Goal: Task Accomplishment & Management: Use online tool/utility

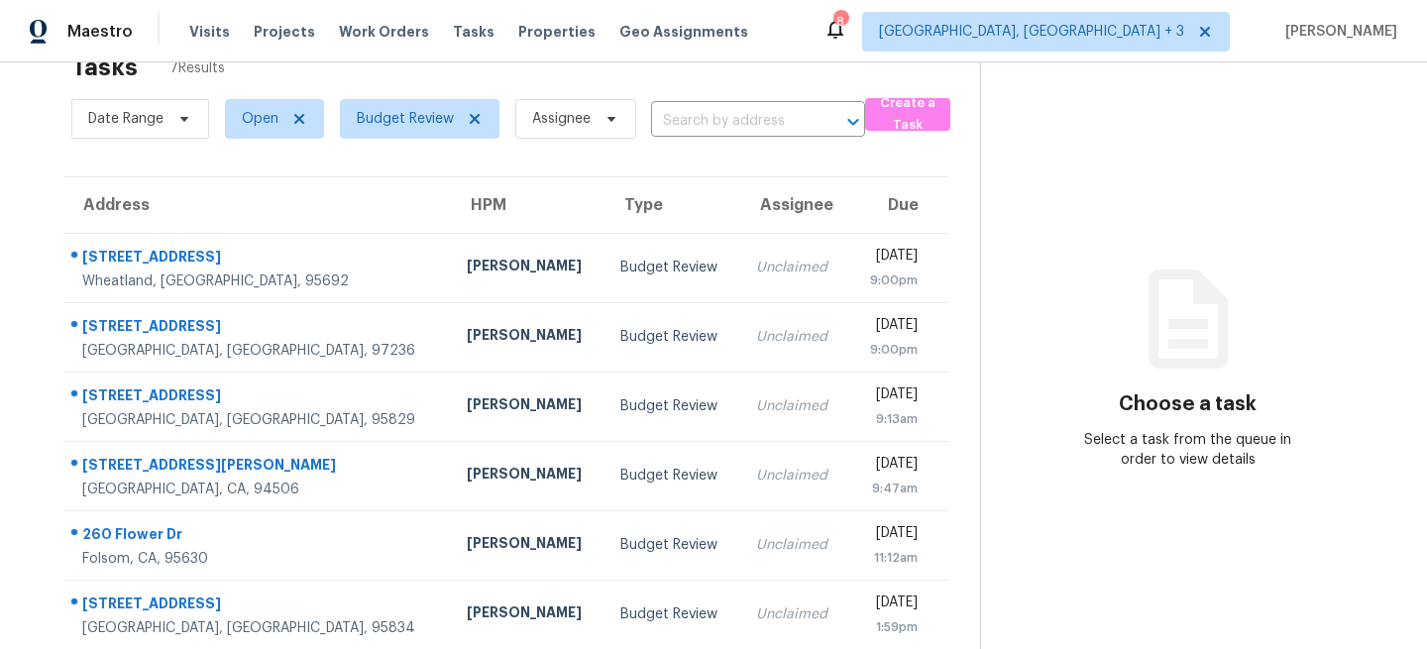
scroll to position [138, 0]
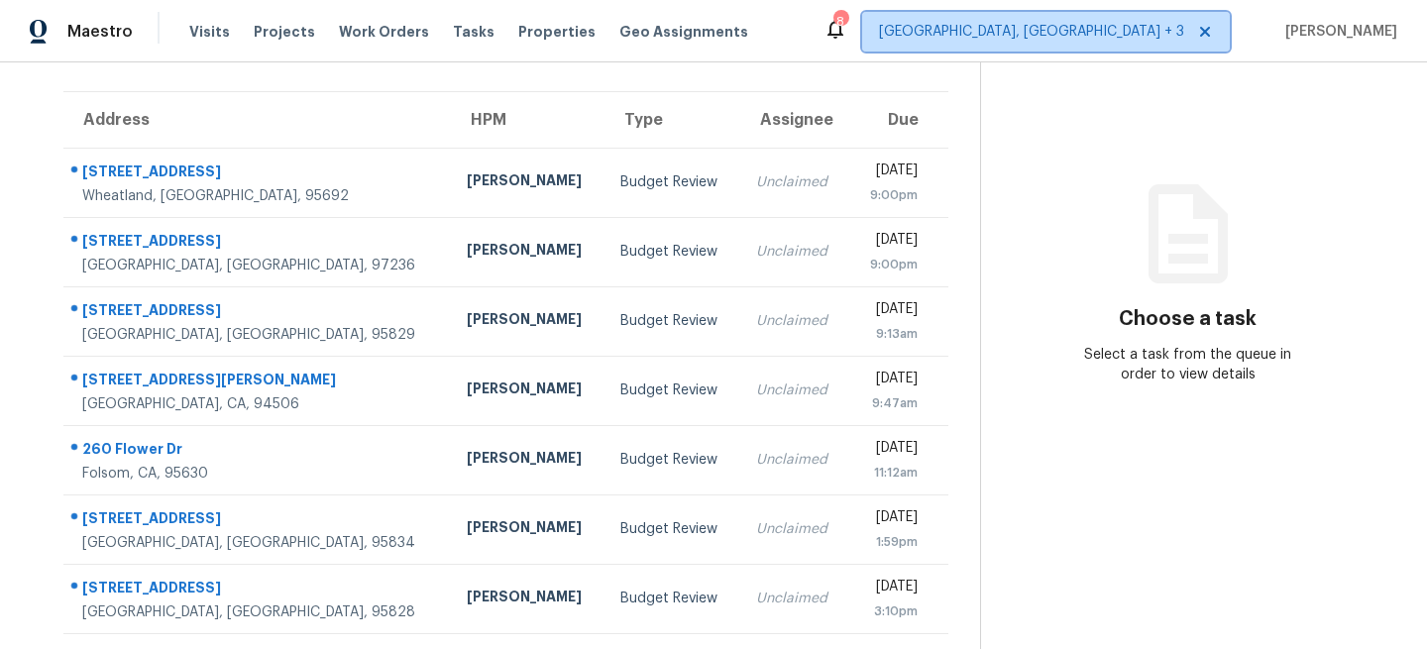
click at [1205, 30] on icon at bounding box center [1205, 32] width 10 height 10
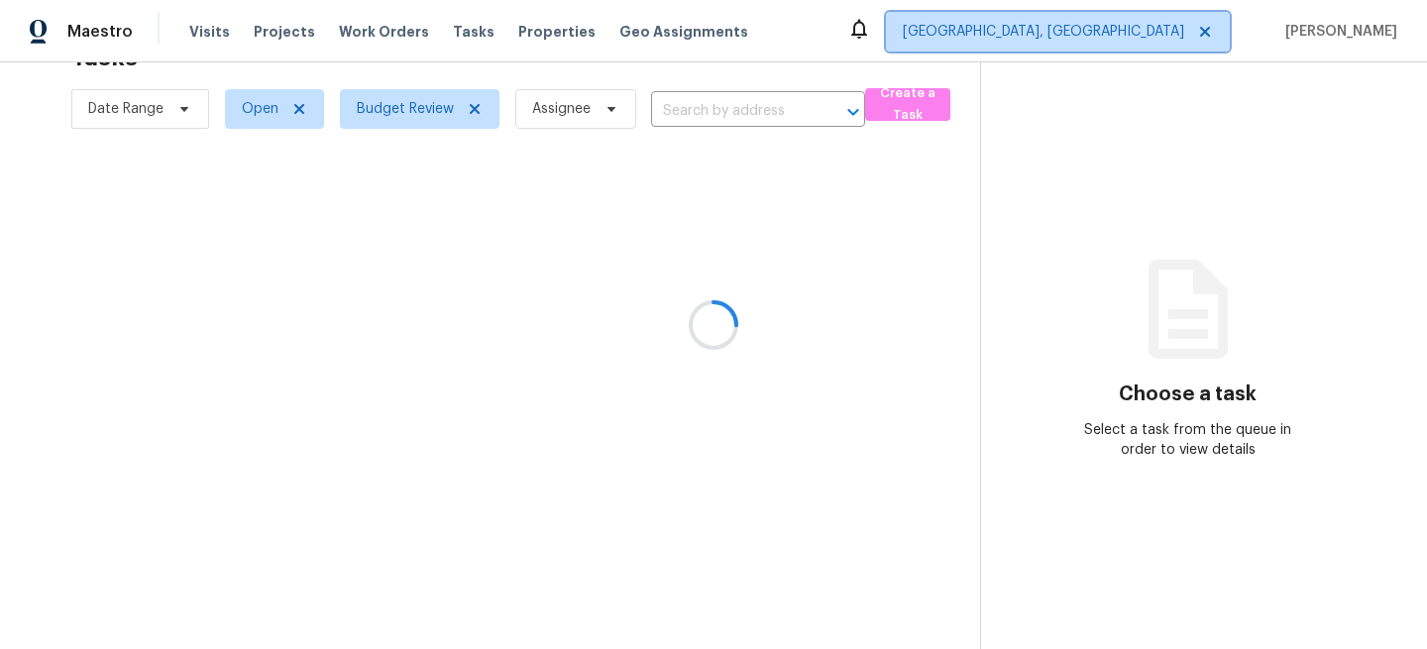
scroll to position [62, 0]
click at [1124, 31] on span "Albuquerque, NM" at bounding box center [1043, 32] width 281 height 20
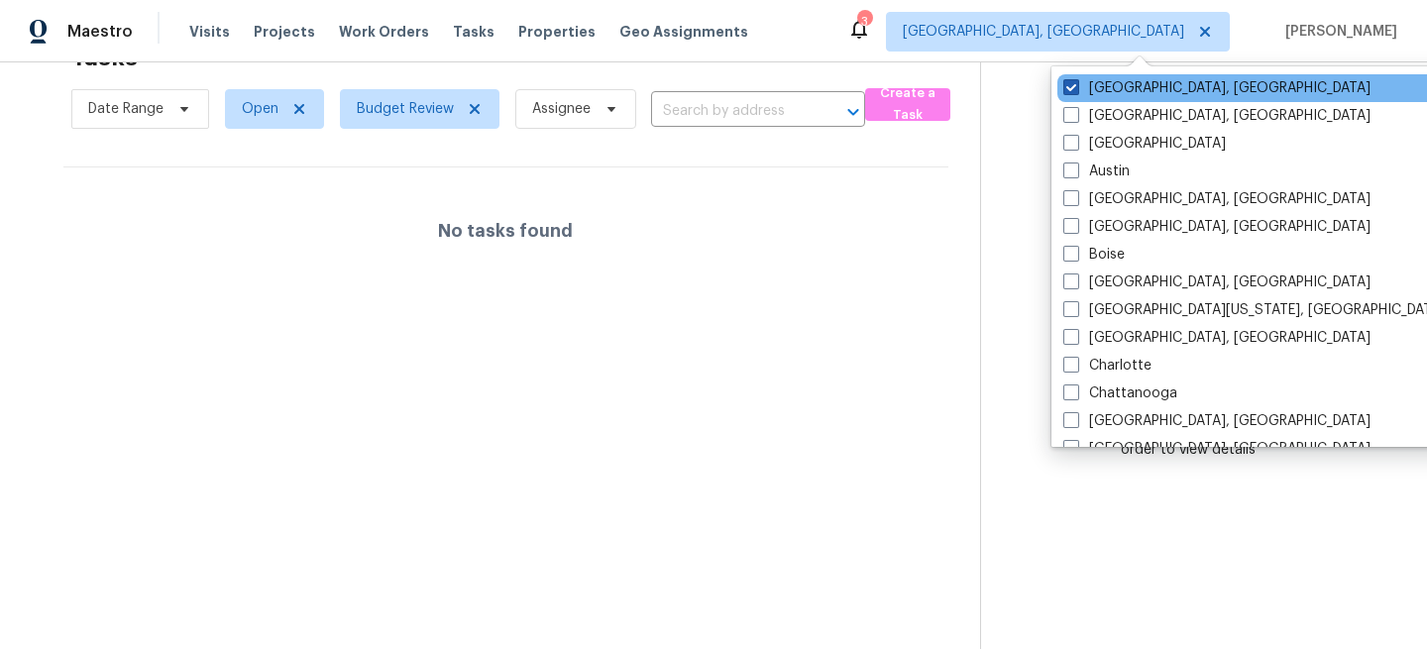
click at [1070, 88] on span at bounding box center [1071, 87] width 16 height 16
click at [1070, 88] on input "Albuquerque, NM" at bounding box center [1069, 84] width 13 height 13
checkbox input "true"
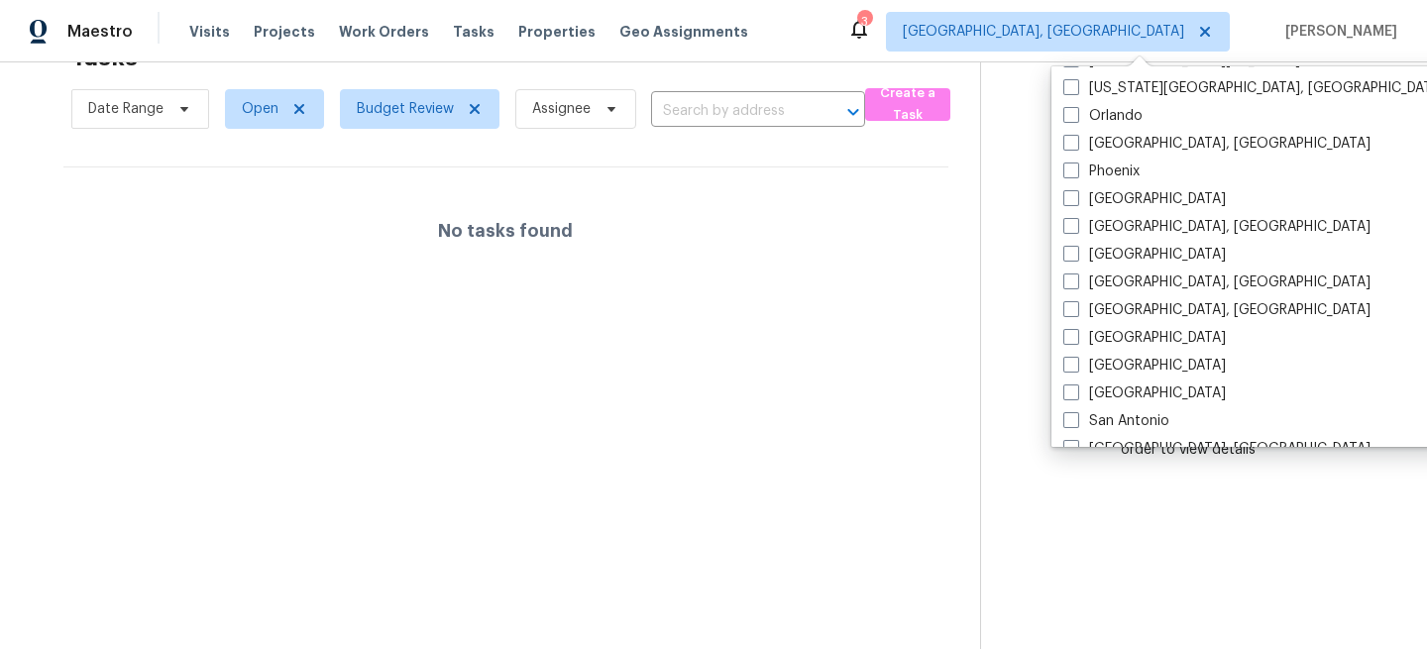
scroll to position [1328, 0]
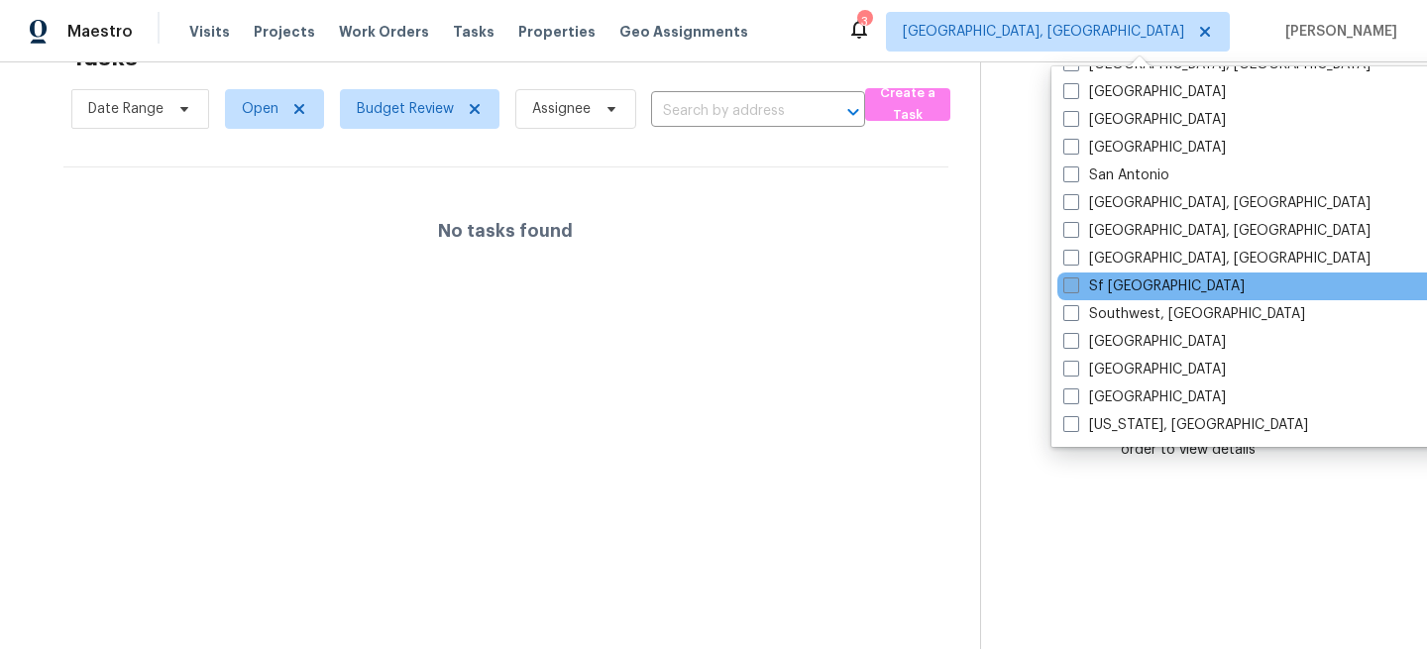
click at [1069, 285] on span at bounding box center [1071, 285] width 16 height 16
click at [1069, 285] on input "Sf Bay Area" at bounding box center [1069, 282] width 13 height 13
checkbox input "true"
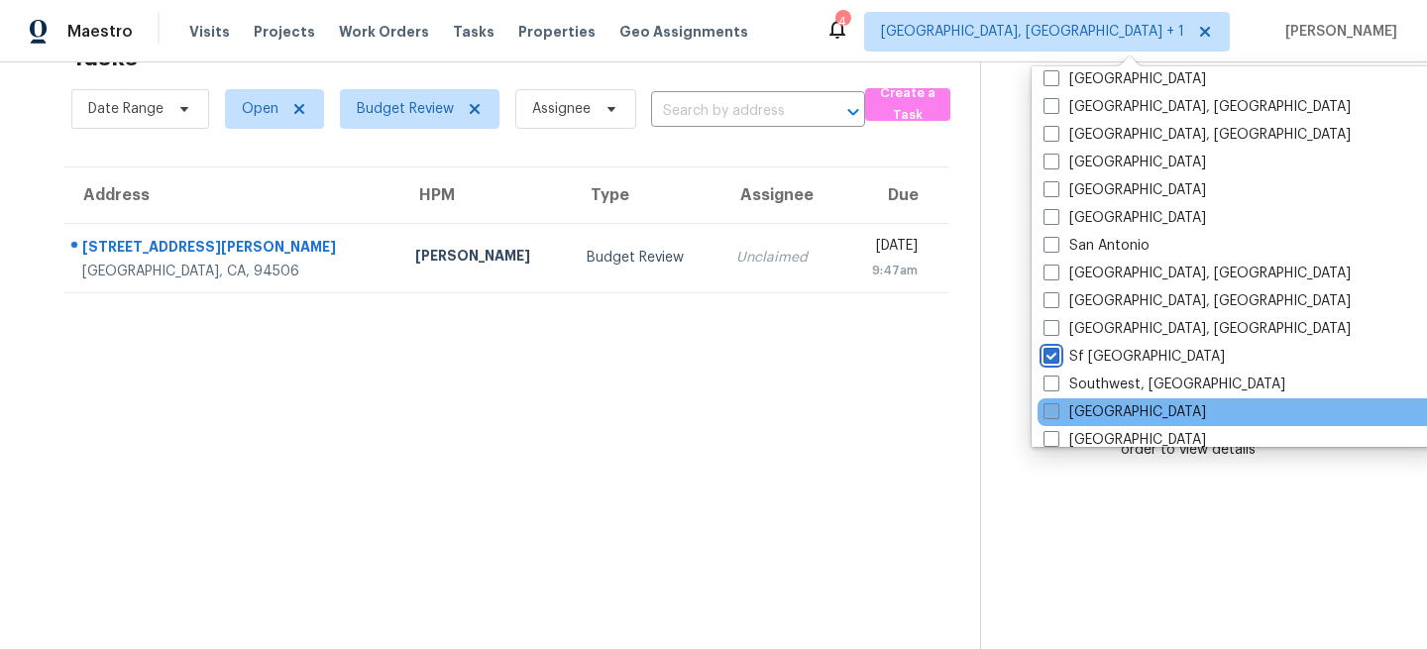
scroll to position [1251, 0]
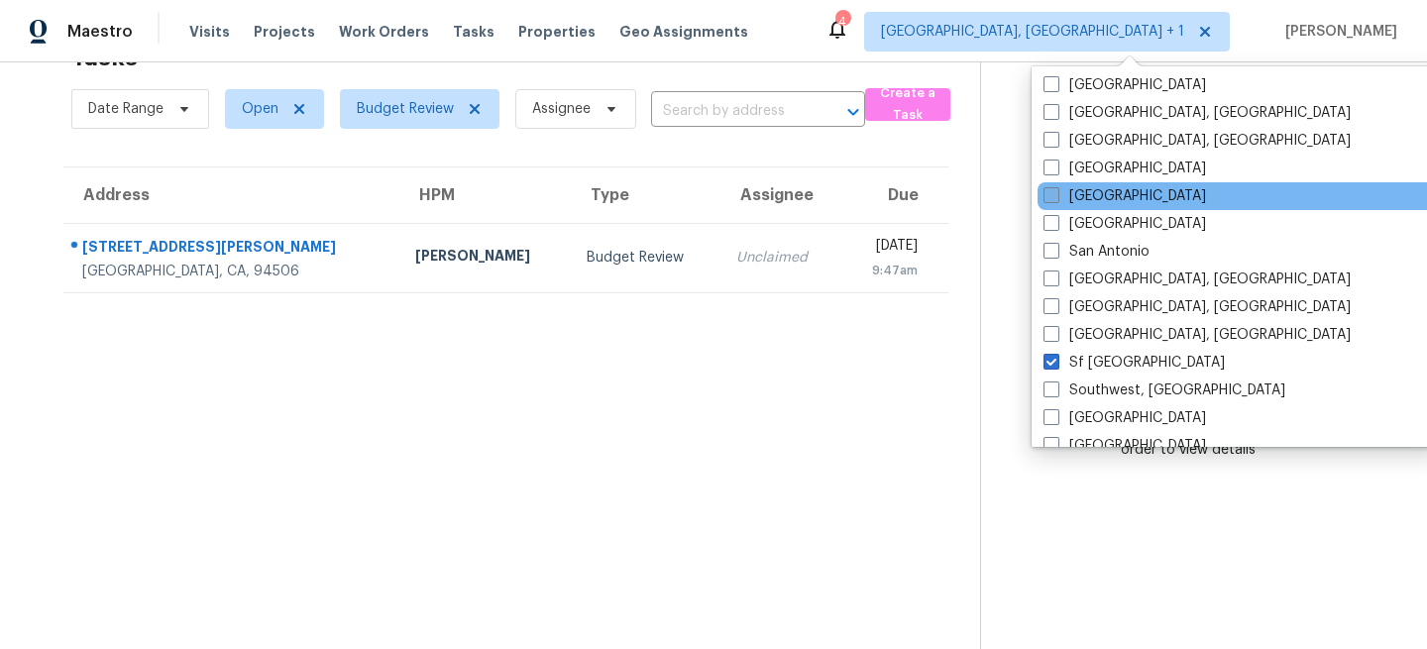
click at [1050, 198] on span at bounding box center [1051, 195] width 16 height 16
click at [1050, 198] on input "Sacramento" at bounding box center [1049, 192] width 13 height 13
checkbox input "true"
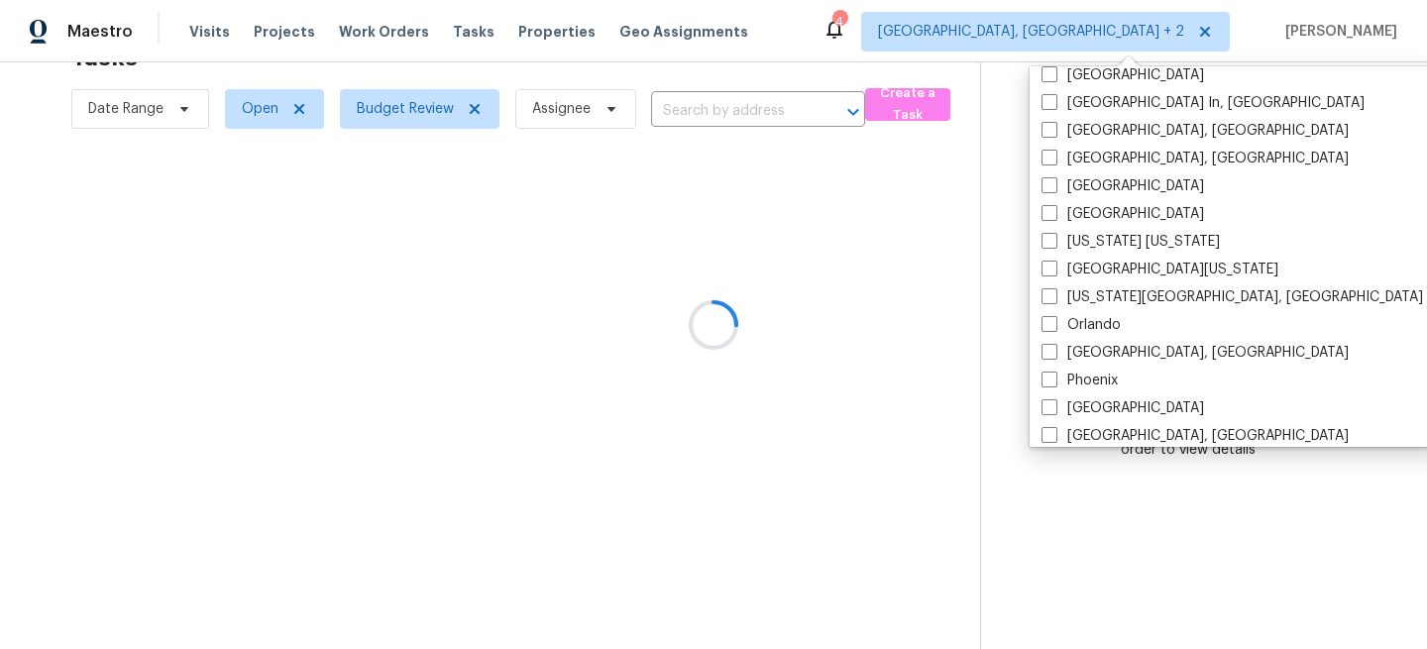
scroll to position [68, 0]
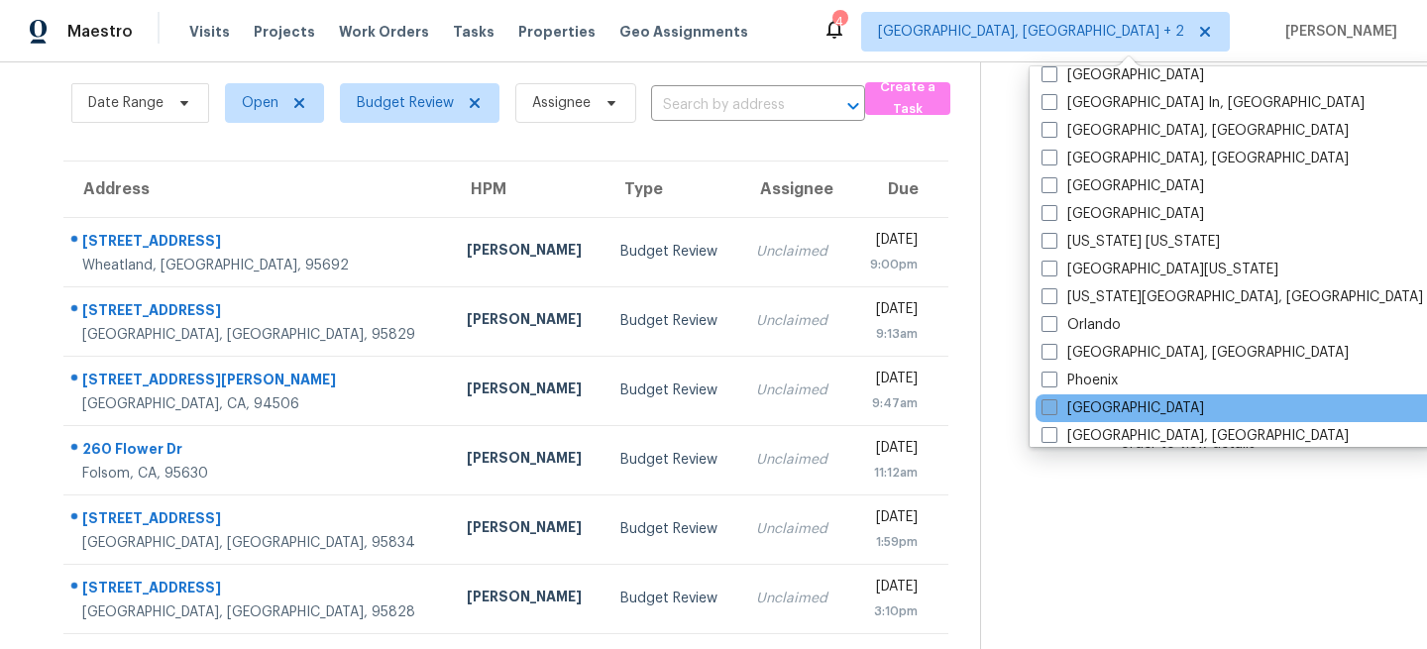
click at [1046, 400] on span at bounding box center [1049, 407] width 16 height 16
click at [1046, 400] on input "Portland" at bounding box center [1047, 404] width 13 height 13
checkbox input "true"
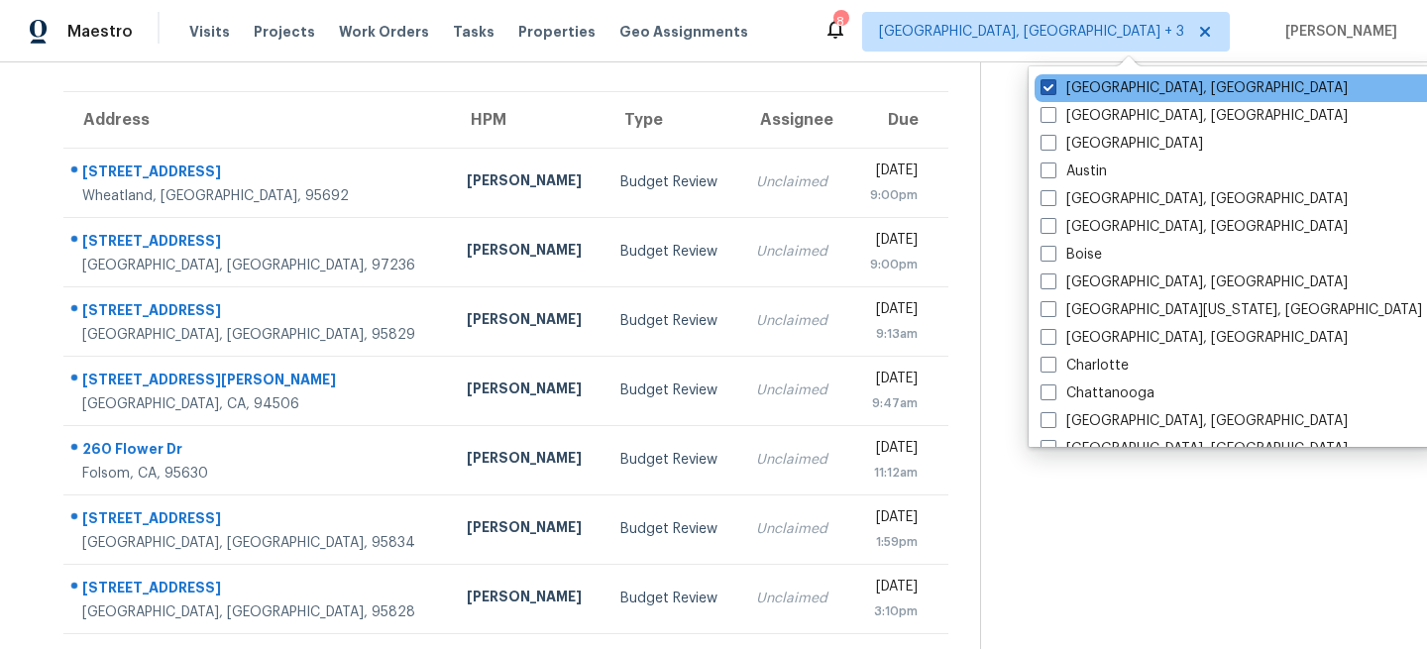
click at [1050, 93] on span at bounding box center [1048, 87] width 16 height 16
click at [1050, 91] on input "Albuquerque, NM" at bounding box center [1046, 84] width 13 height 13
checkbox input "false"
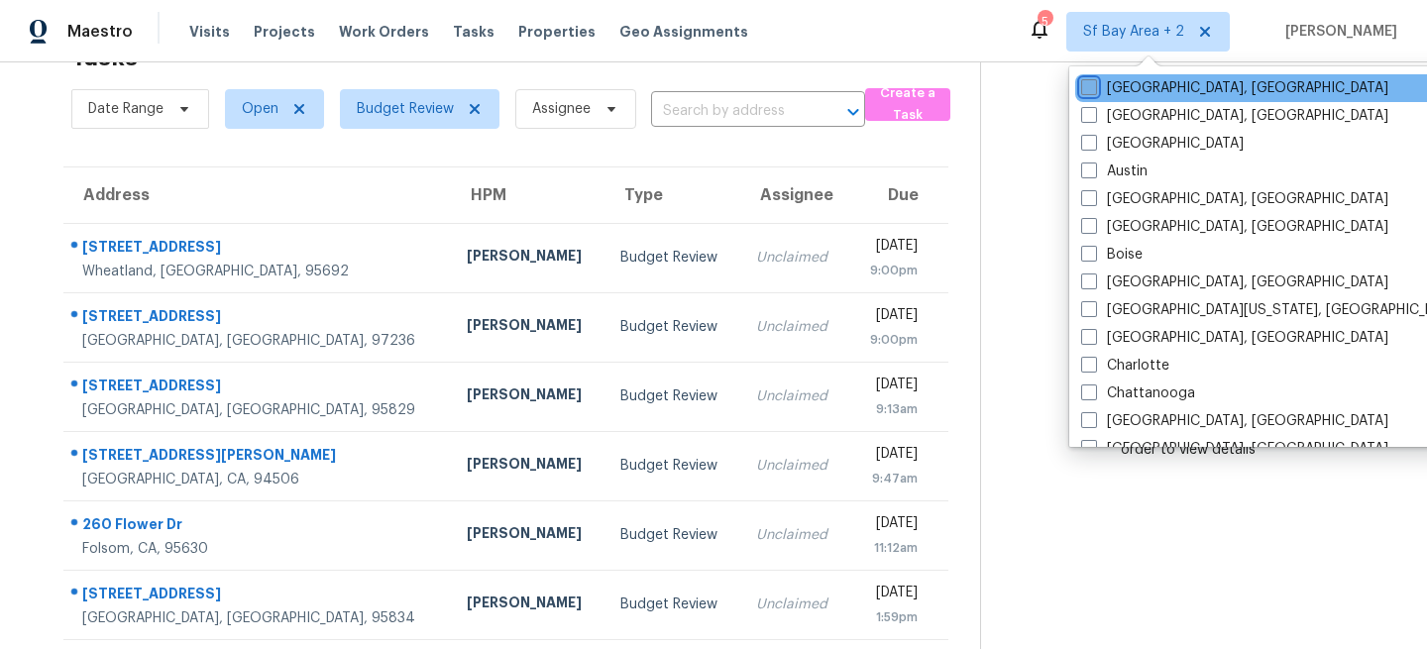
scroll to position [138, 0]
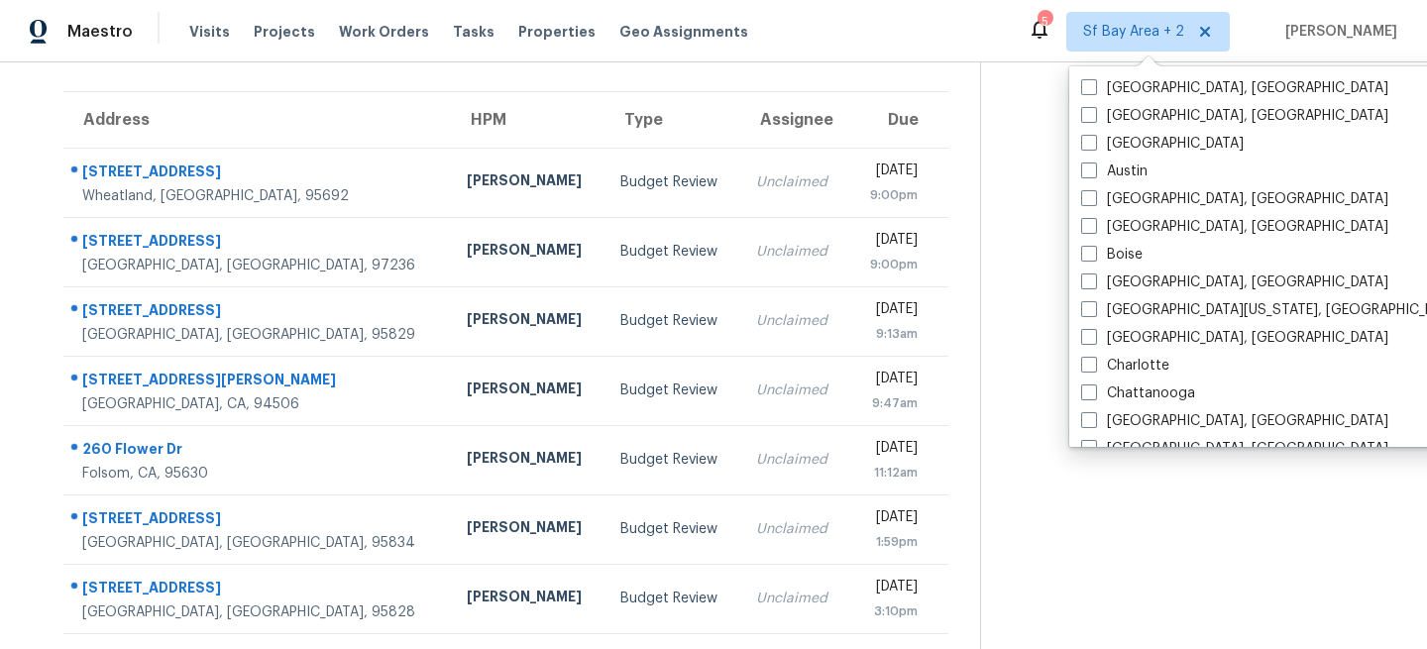
click at [451, 98] on th "HPM" at bounding box center [528, 119] width 155 height 55
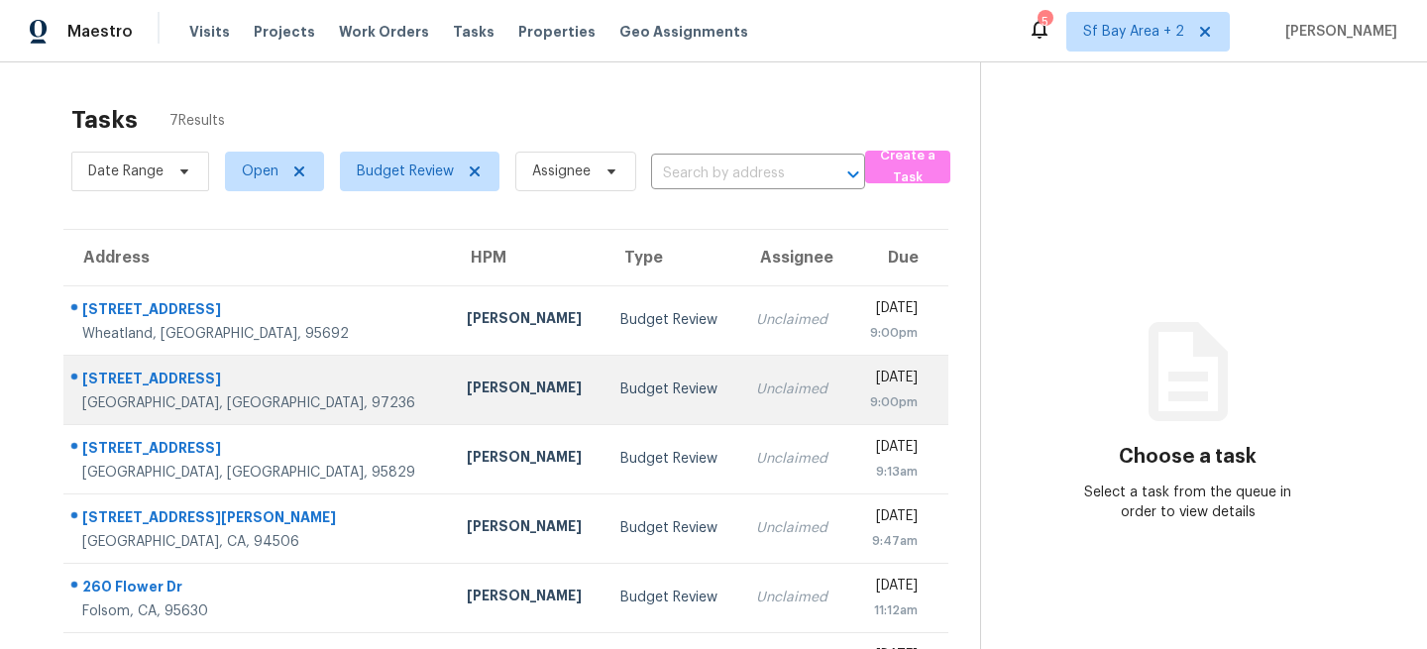
scroll to position [138, 0]
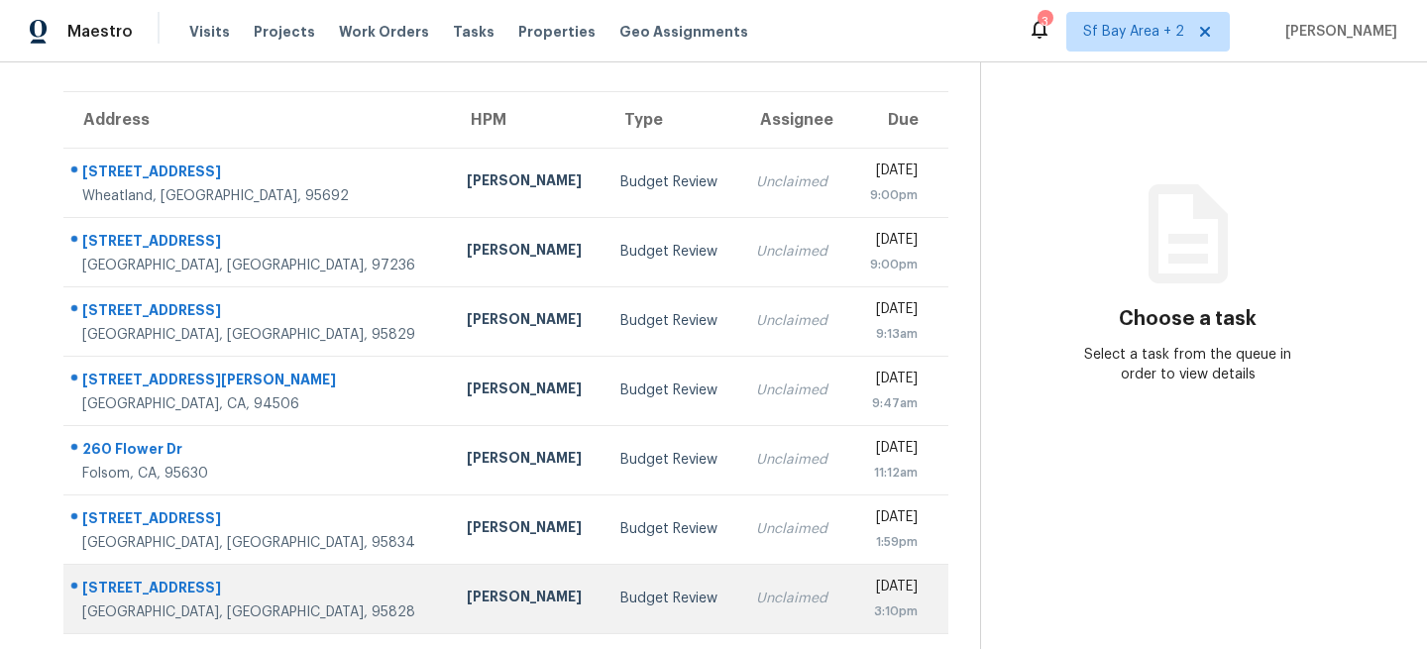
click at [451, 597] on td "[PERSON_NAME]" at bounding box center [528, 598] width 155 height 69
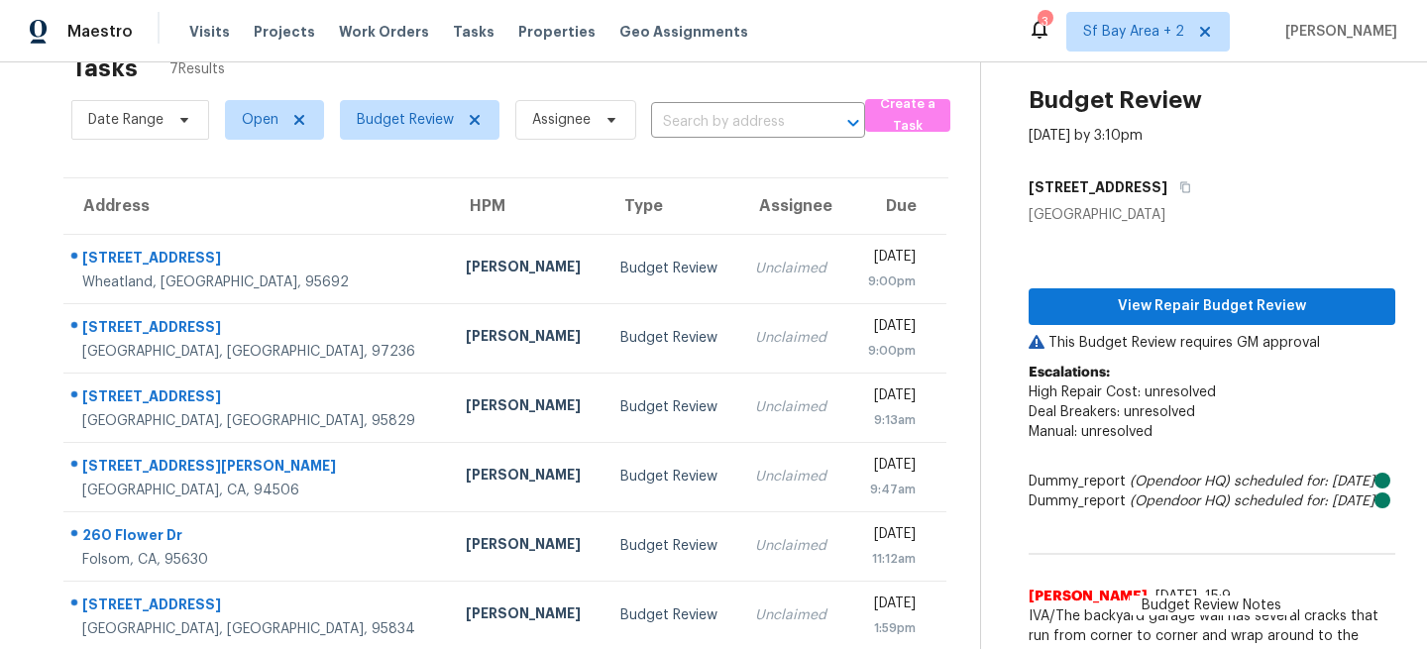
scroll to position [0, 0]
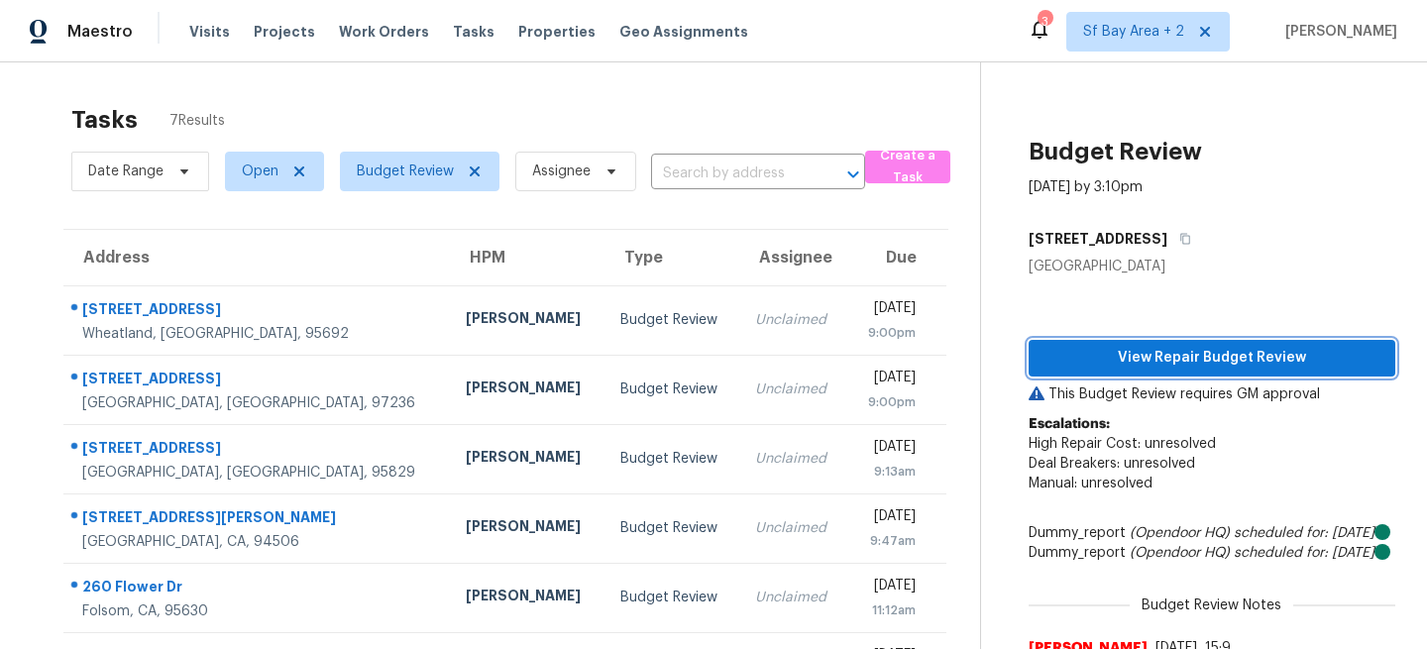
click at [1200, 347] on span "View Repair Budget Review" at bounding box center [1211, 358] width 335 height 25
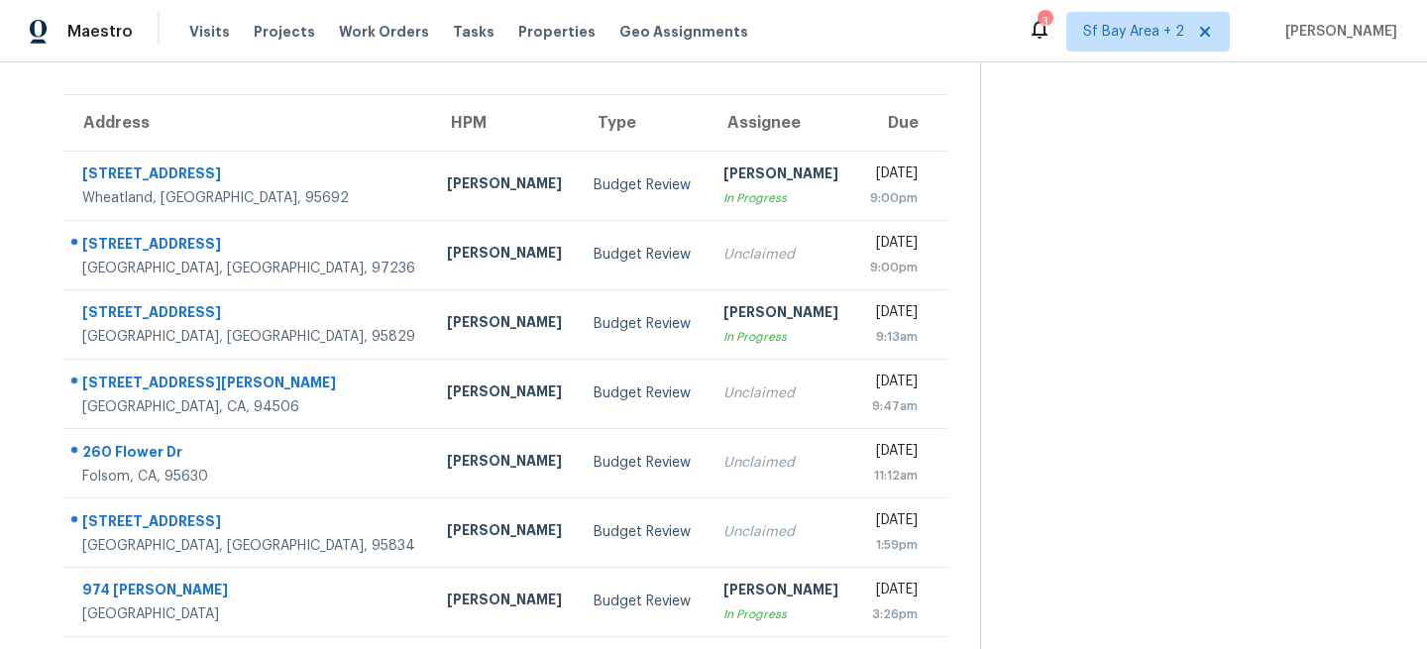
scroll to position [138, 0]
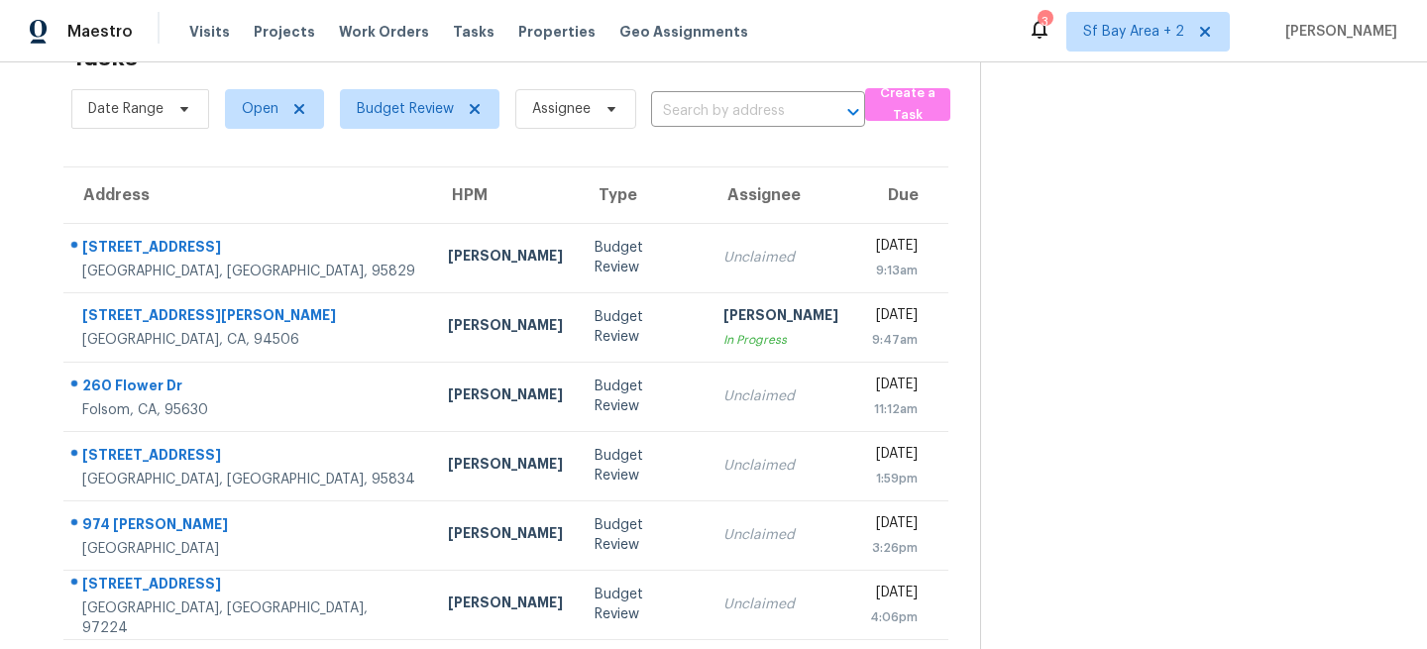
scroll to position [68, 0]
